Goal: Obtain resource: Obtain resource

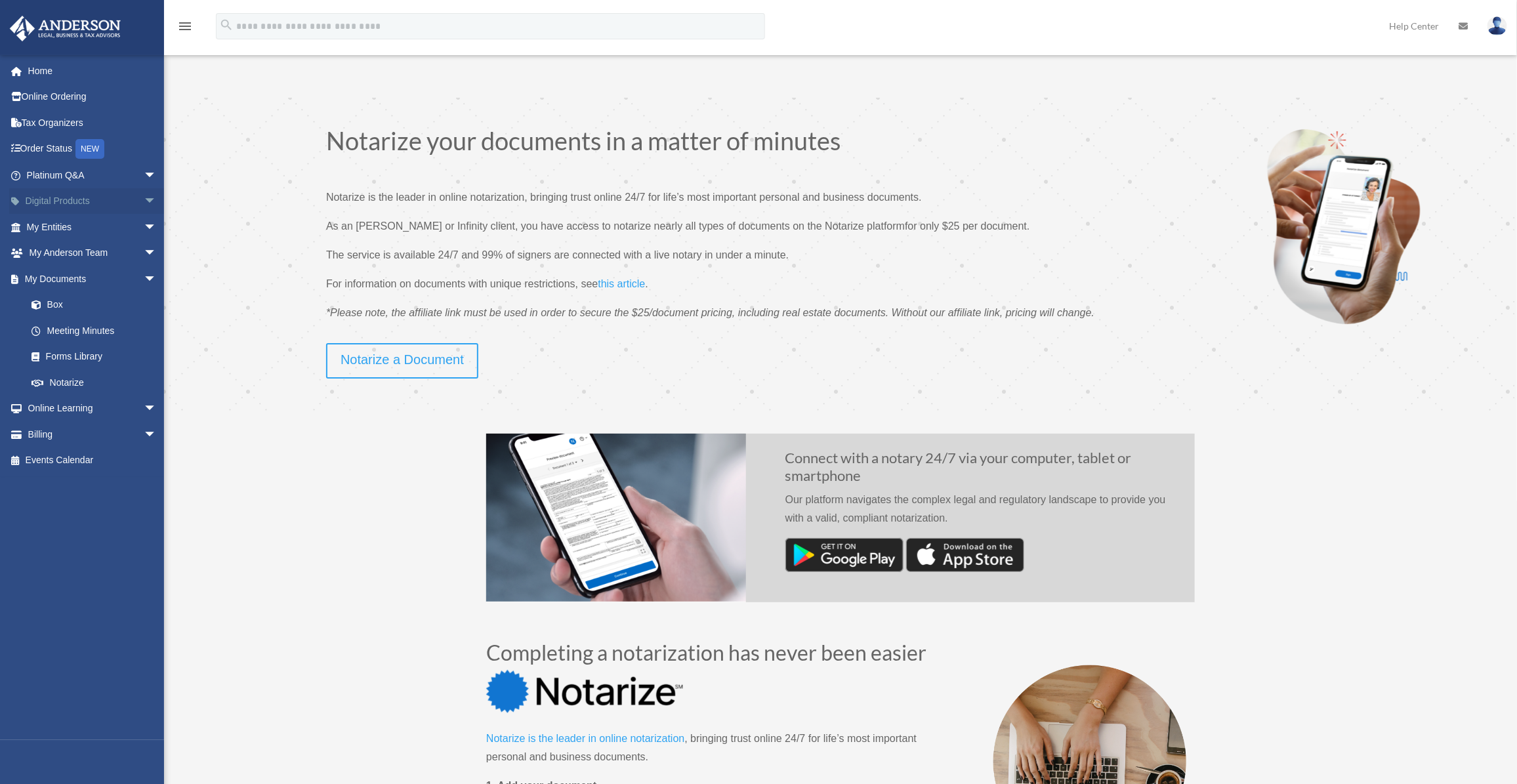
click at [119, 197] on link "Digital Products arrow_drop_down" at bounding box center [92, 201] width 168 height 26
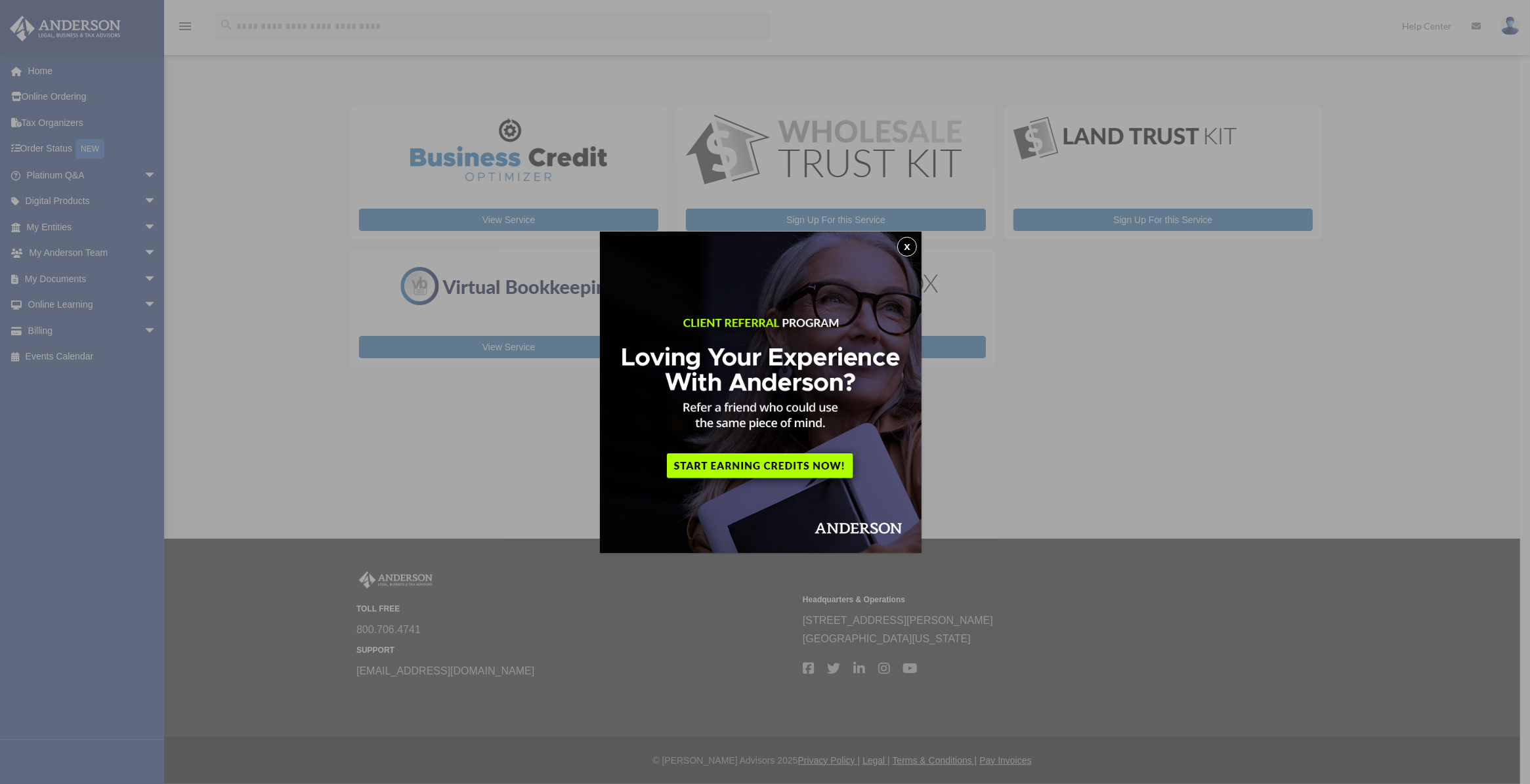
click at [904, 246] on button "x" at bounding box center [907, 246] width 19 height 19
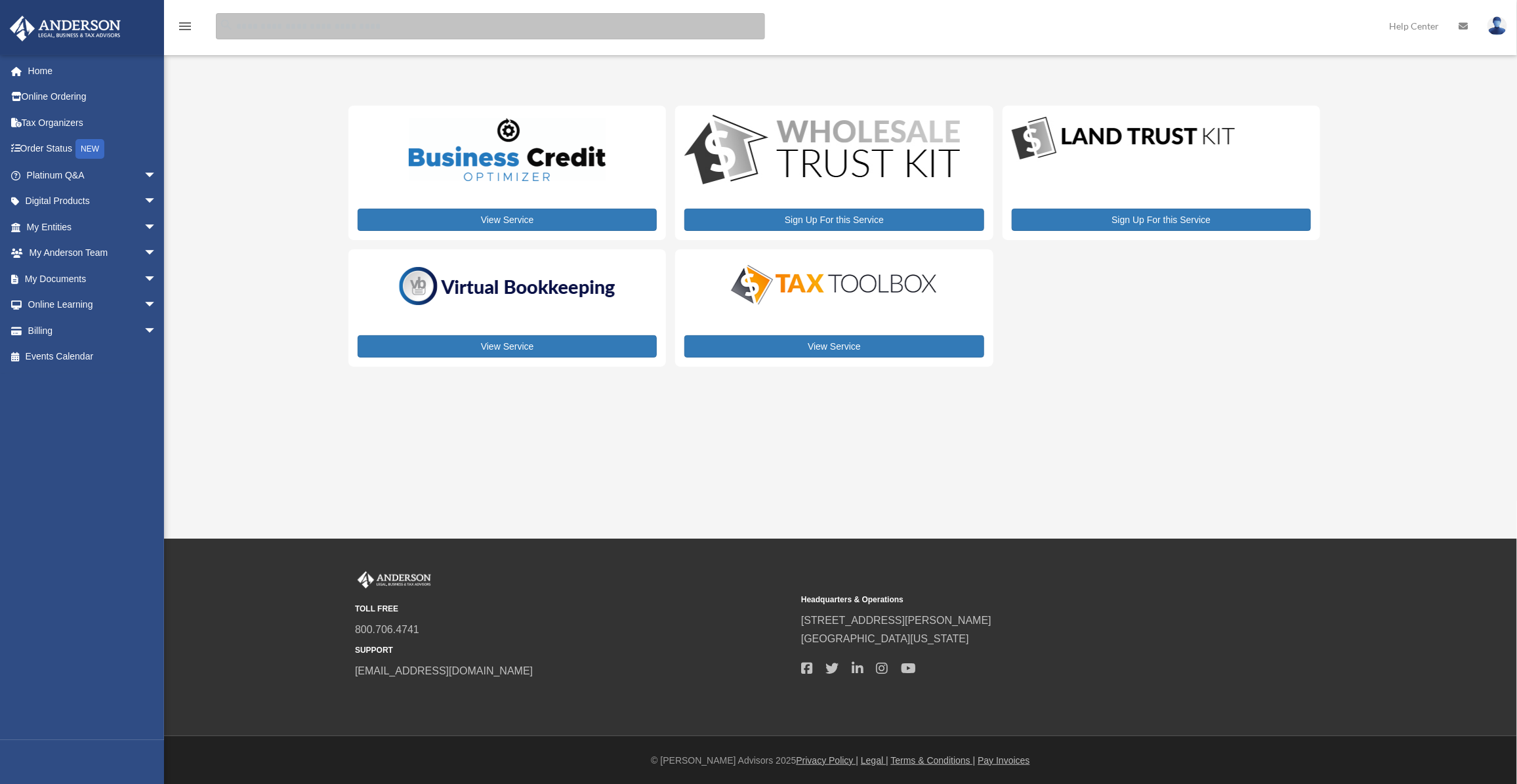
click at [381, 28] on input "search" at bounding box center [490, 26] width 549 height 26
type input "**********"
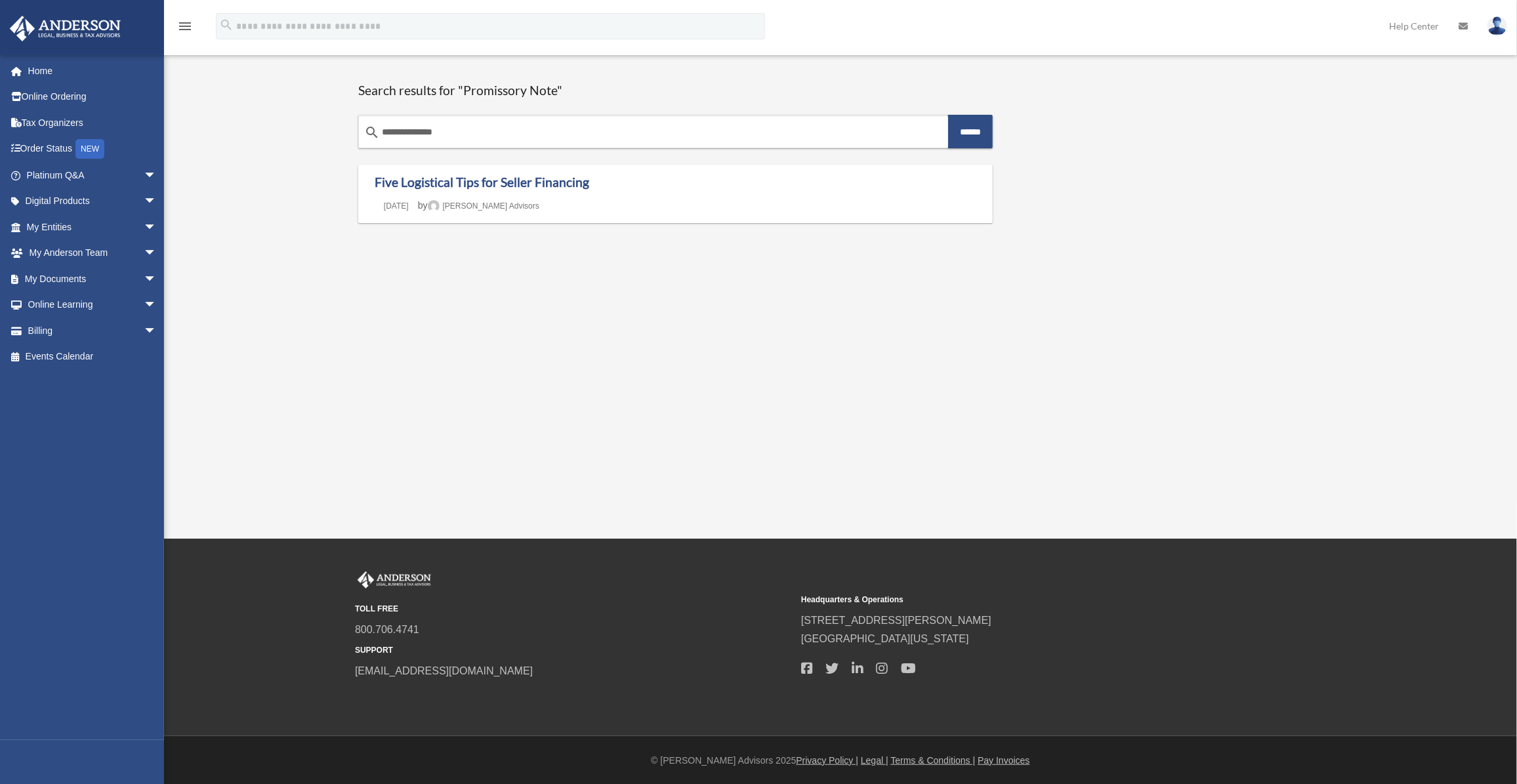
click at [269, 133] on div "[EMAIL_ADDRESS][DOMAIN_NAME] Sign Out [EMAIL_ADDRESS][DOMAIN_NAME] Home Online …" at bounding box center [758, 158] width 1517 height 195
click at [122, 285] on link "My Documents arrow_drop_down" at bounding box center [92, 279] width 168 height 26
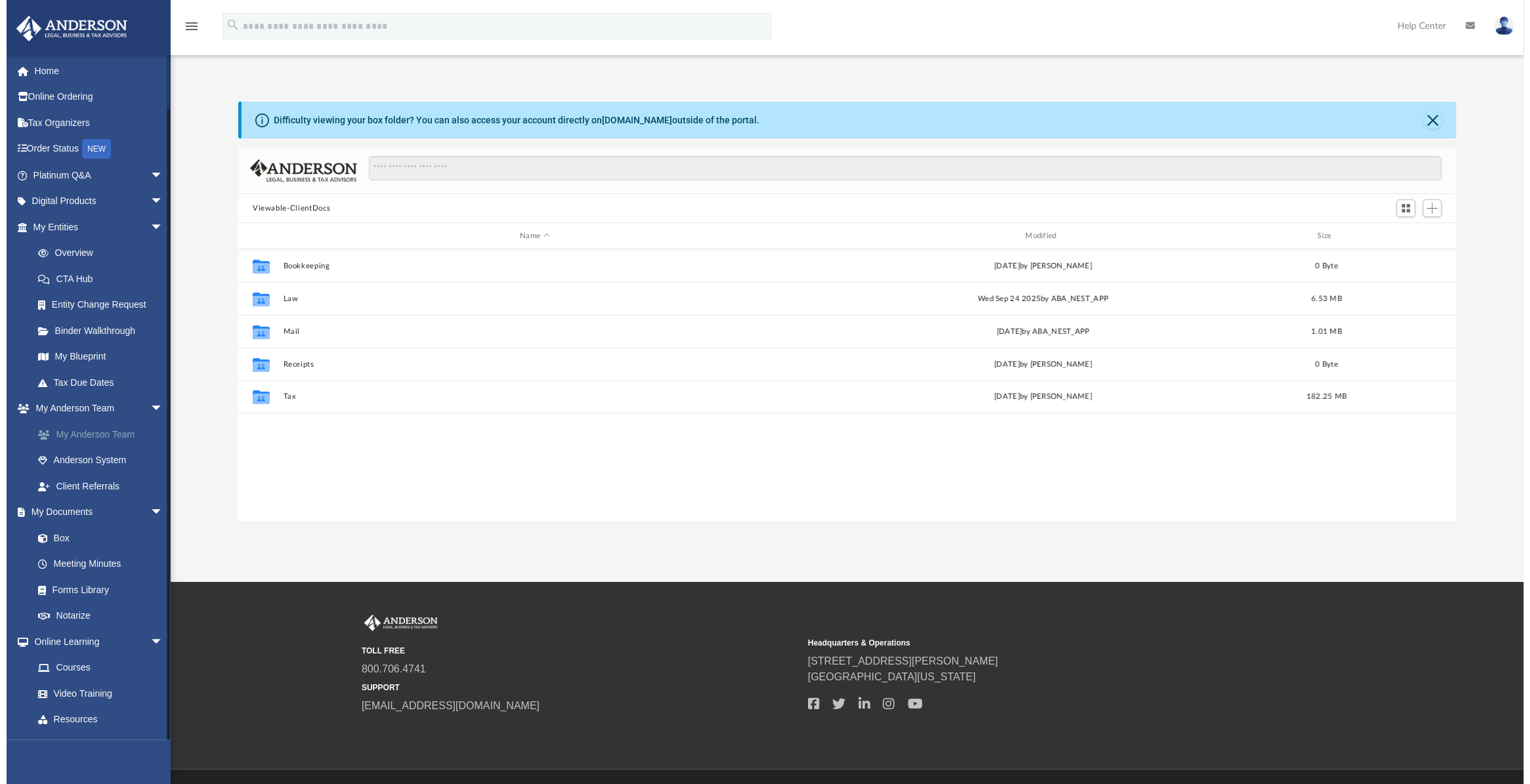
scroll to position [47, 0]
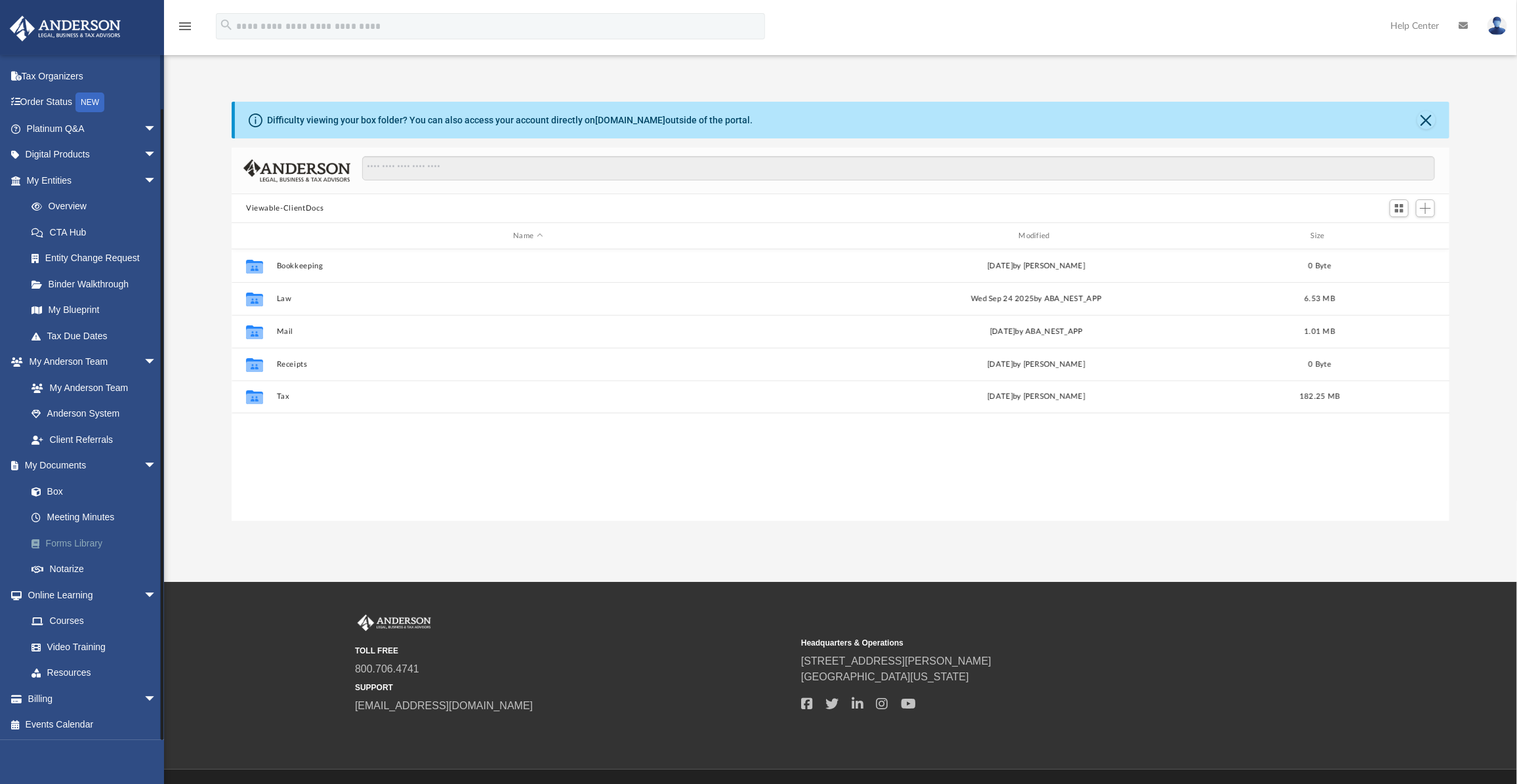
click at [75, 539] on link "Forms Library" at bounding box center [97, 543] width 158 height 26
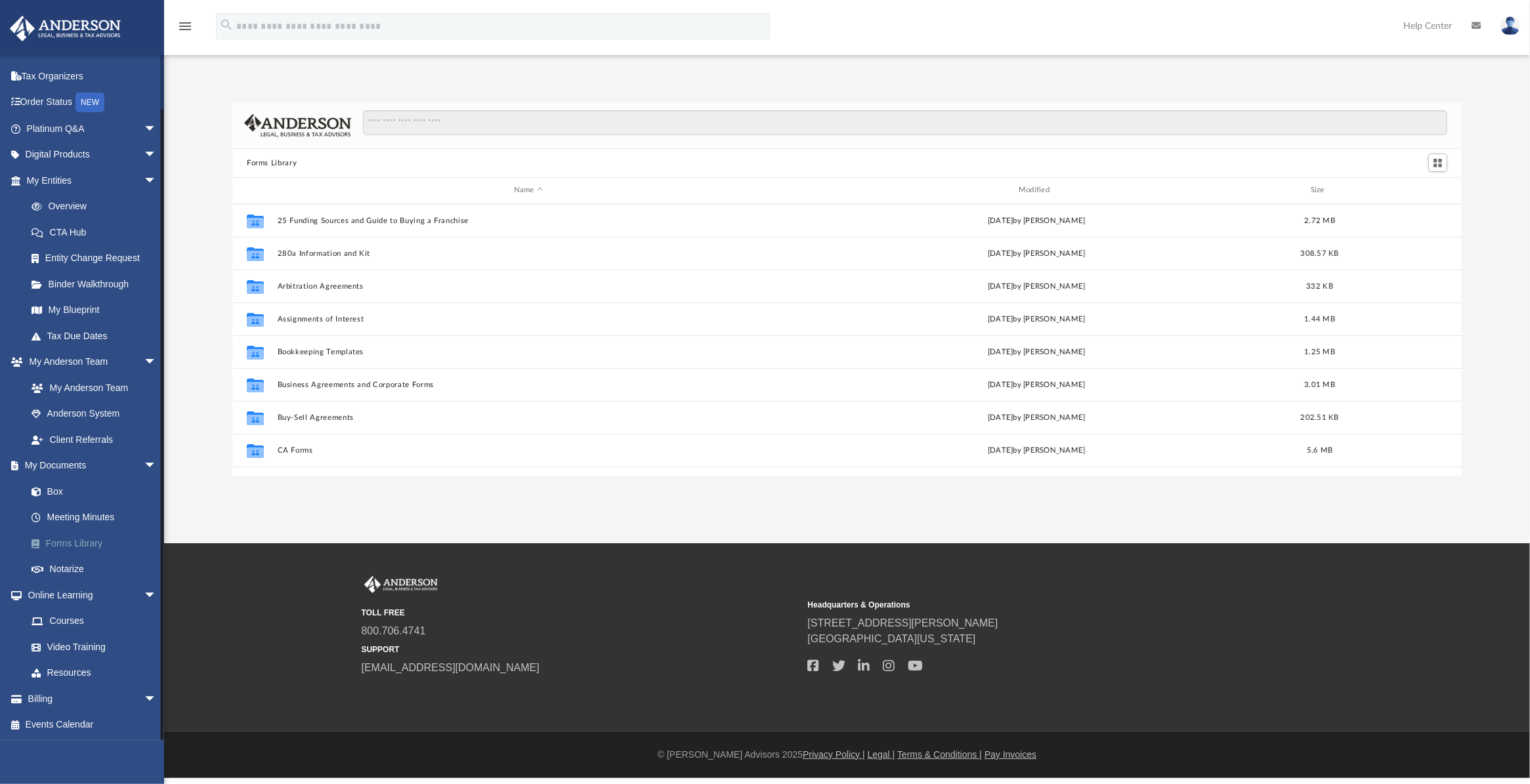
scroll to position [285, 1216]
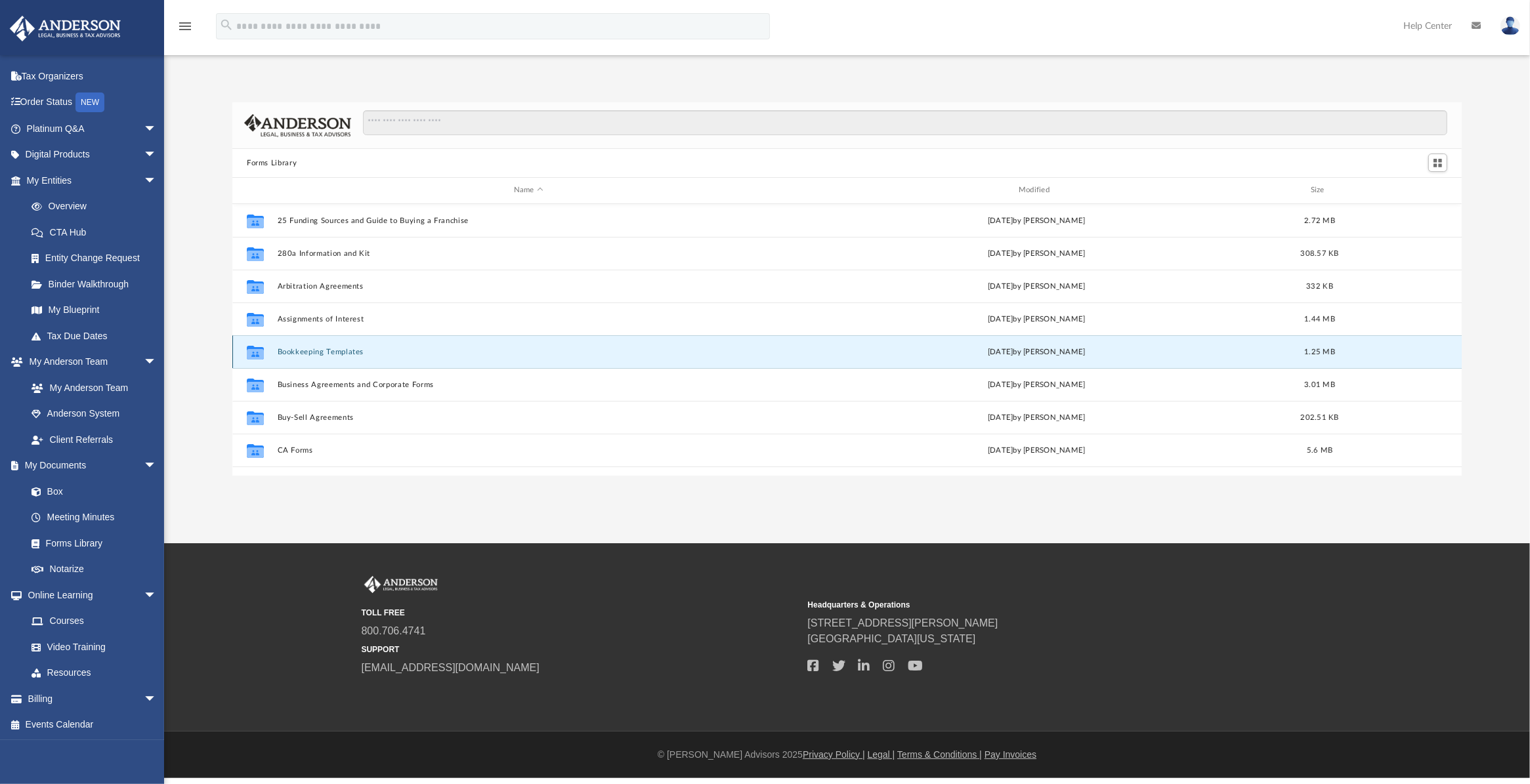
click at [307, 350] on button "Bookkeeping Templates" at bounding box center [529, 352] width 502 height 9
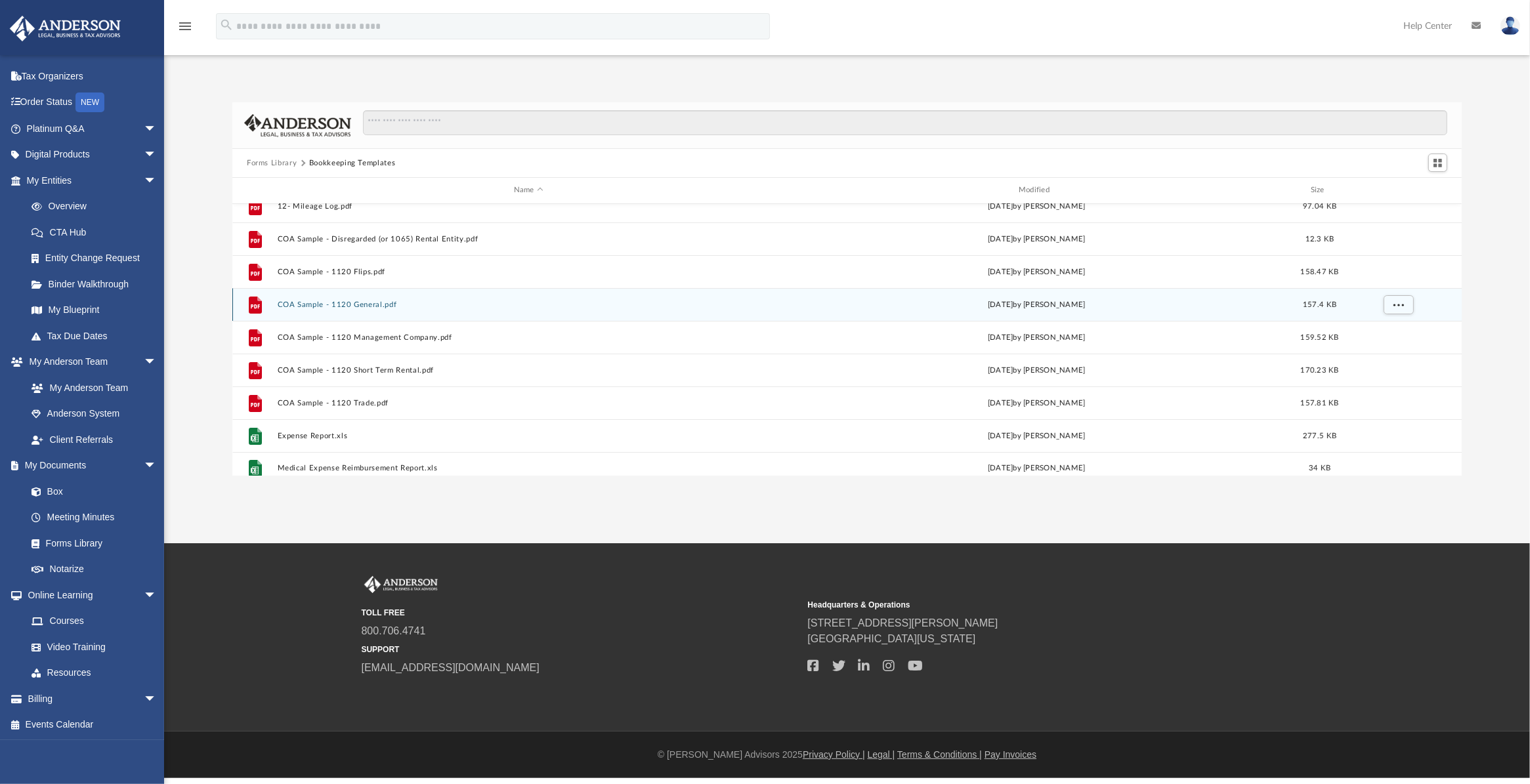
scroll to position [89, 0]
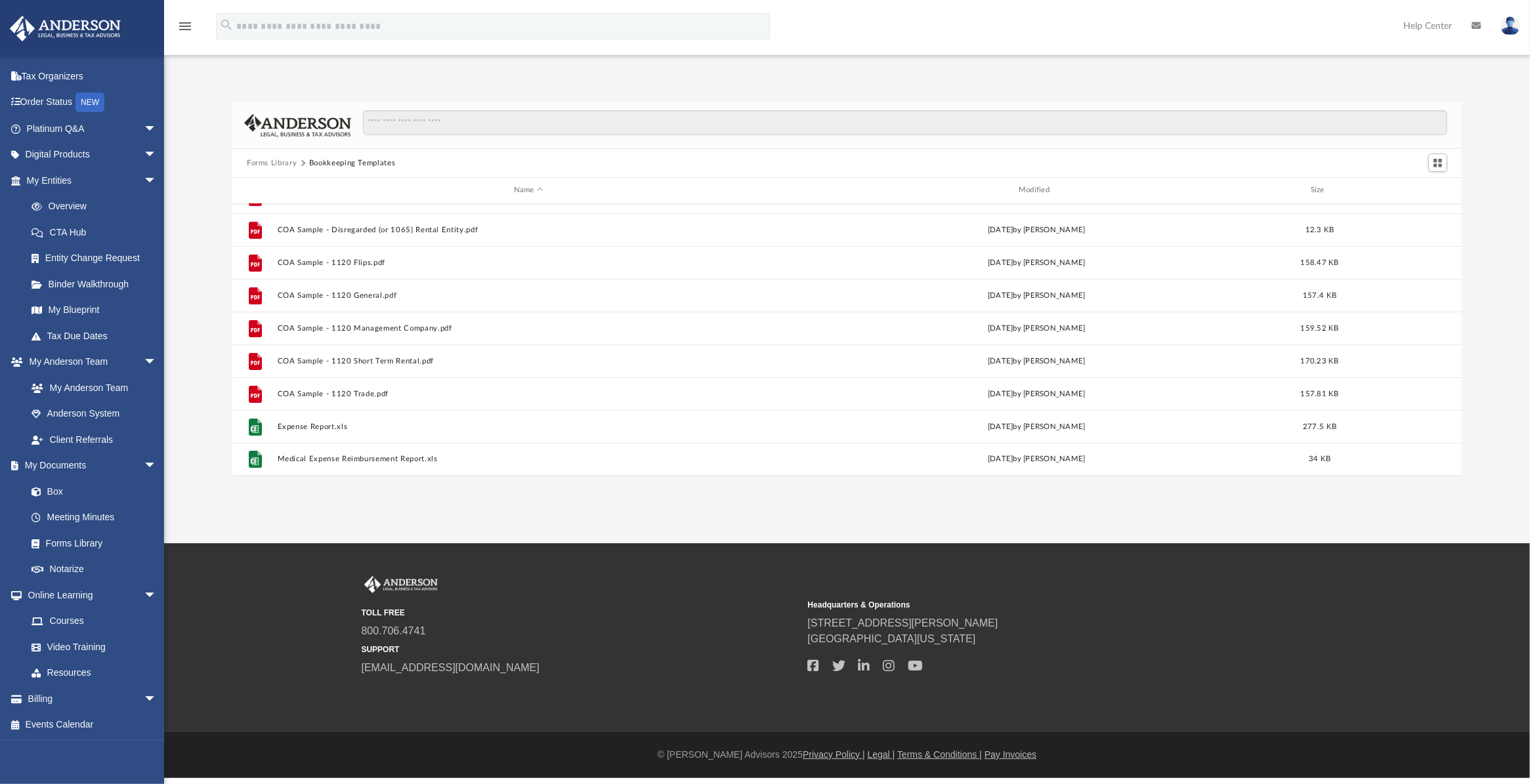
click at [277, 160] on button "Forms Library" at bounding box center [272, 163] width 50 height 12
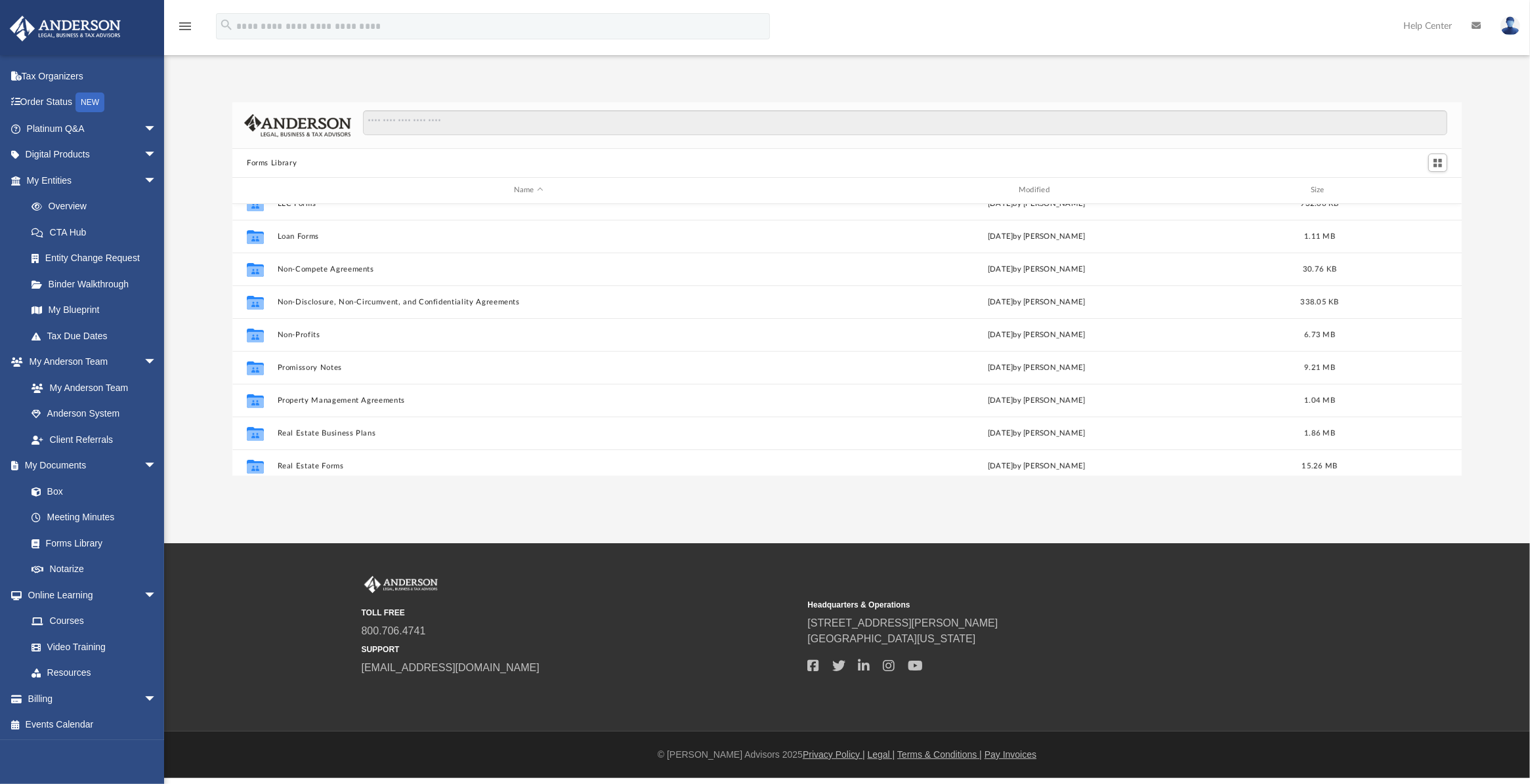
scroll to position [656, 0]
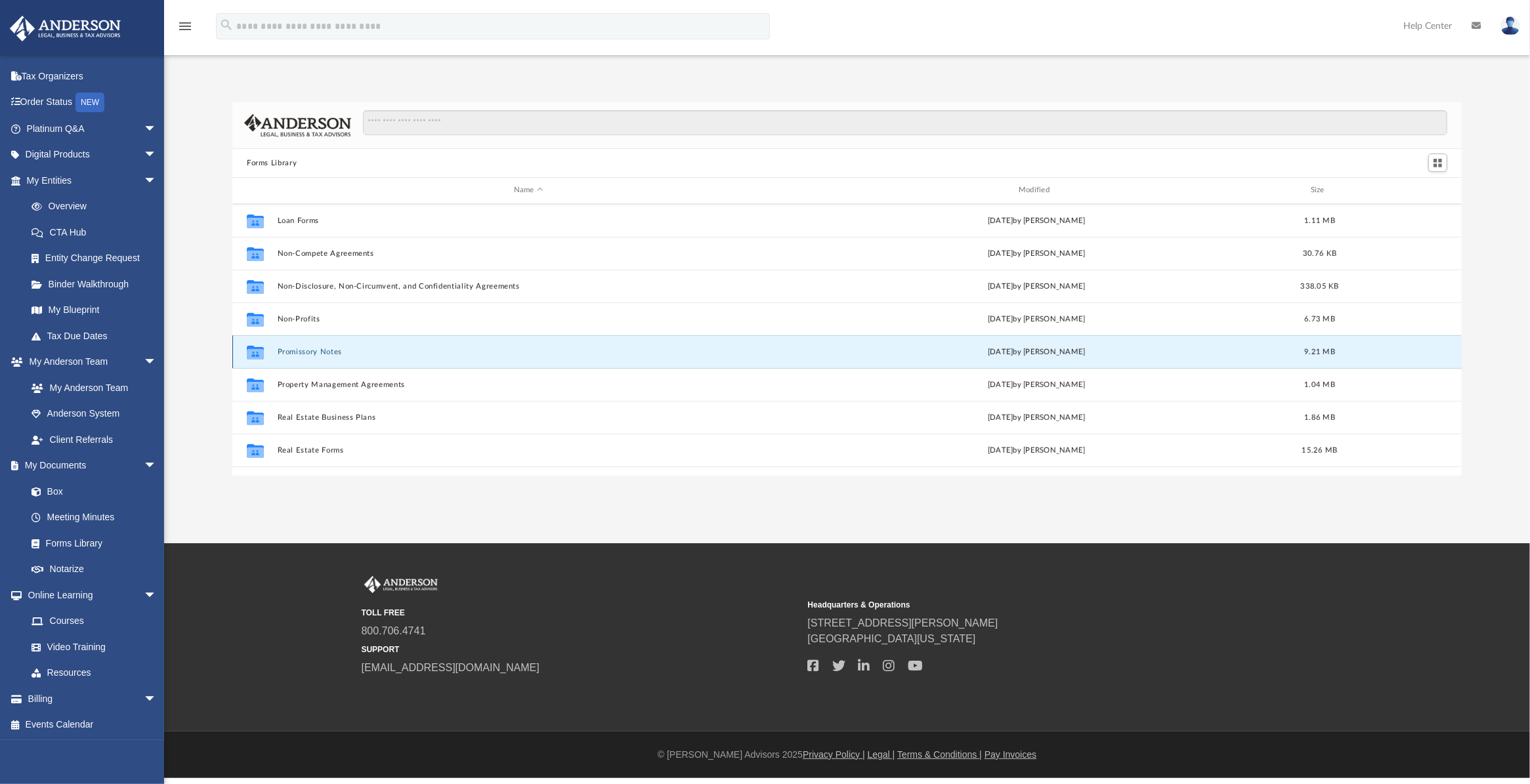
click at [316, 350] on button "Promissory Notes" at bounding box center [529, 352] width 502 height 9
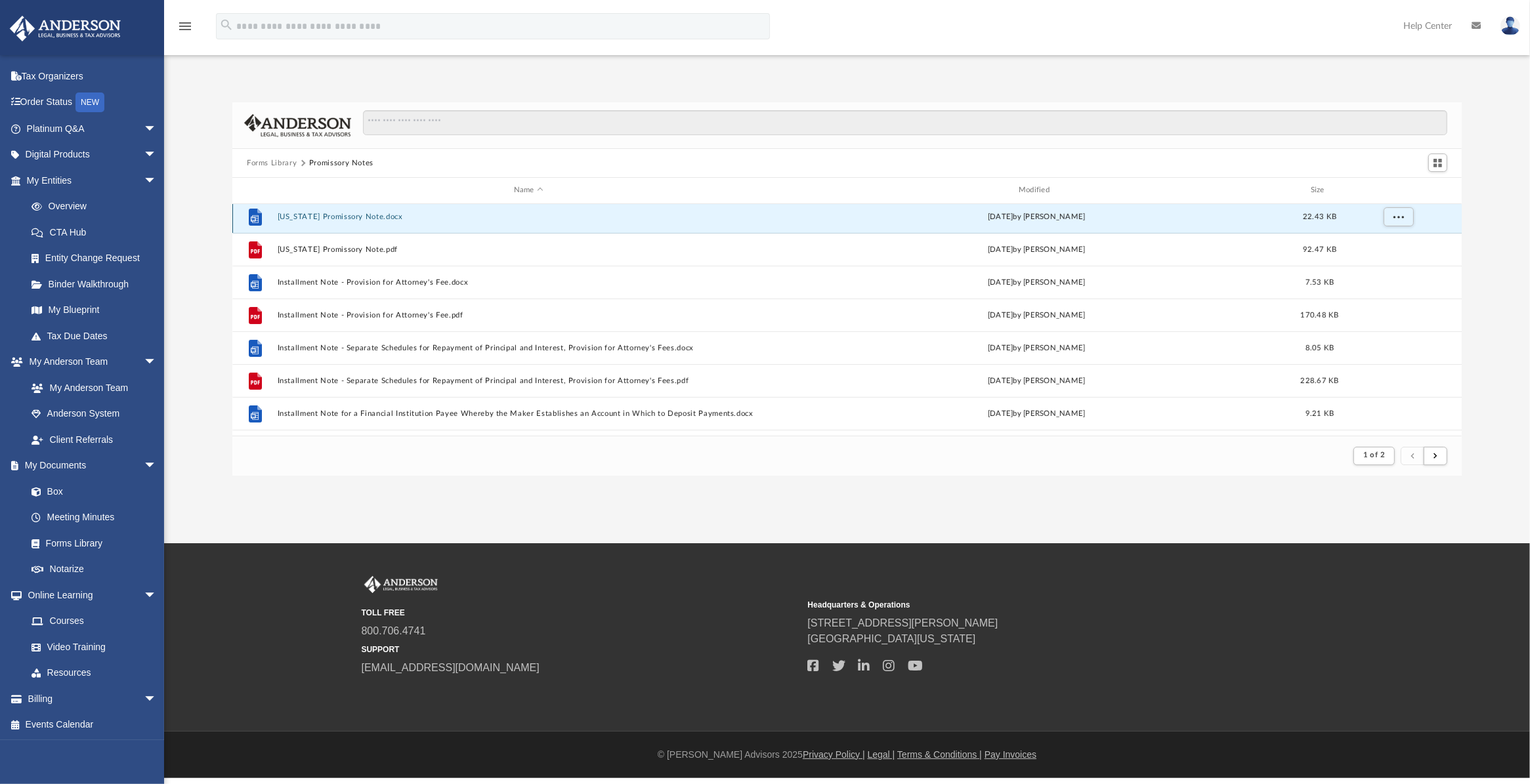
scroll to position [525, 0]
click at [326, 217] on button "Illinois Promissory Note.docx" at bounding box center [529, 220] width 502 height 9
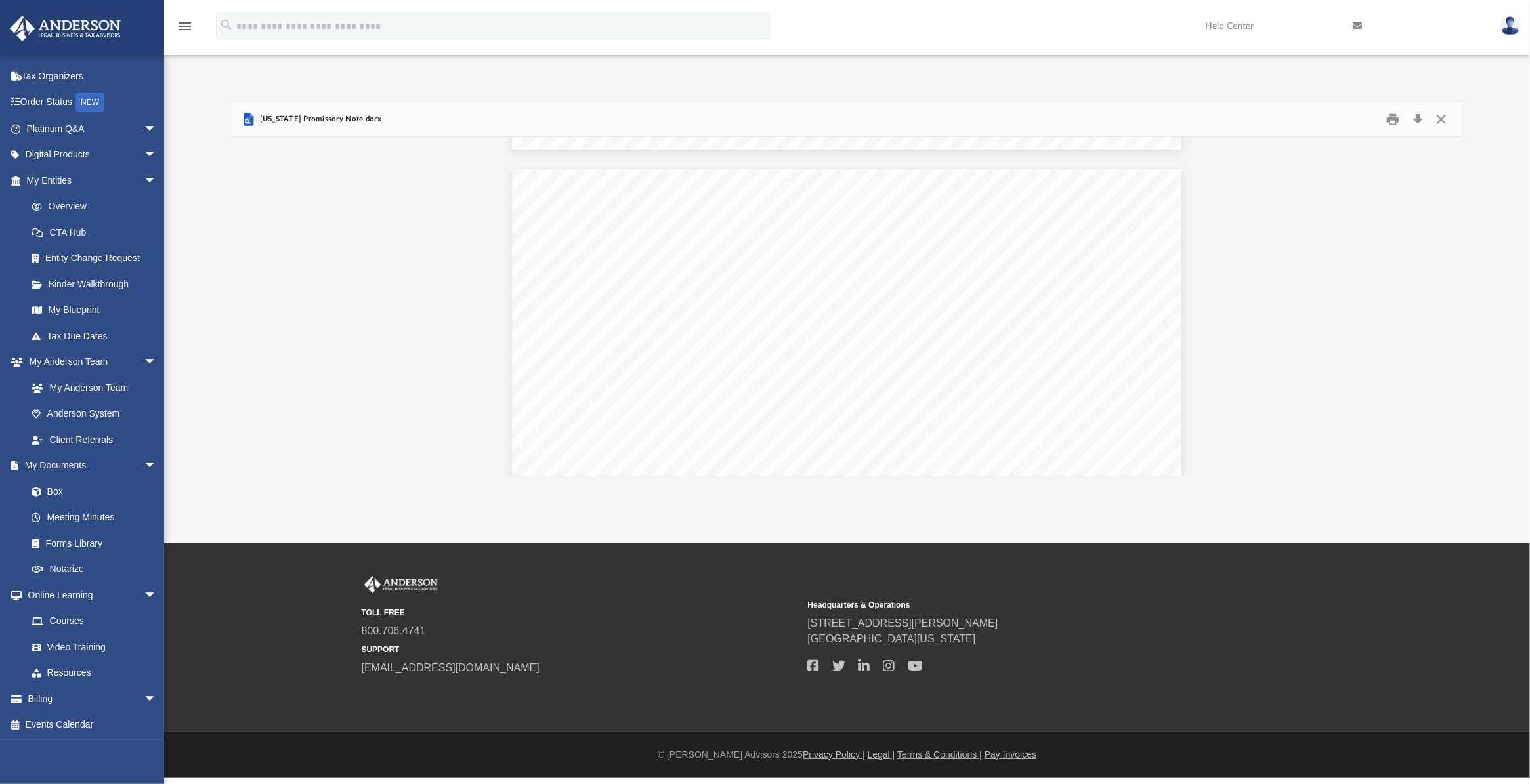
scroll to position [1789, 0]
